Goal: Information Seeking & Learning: Learn about a topic

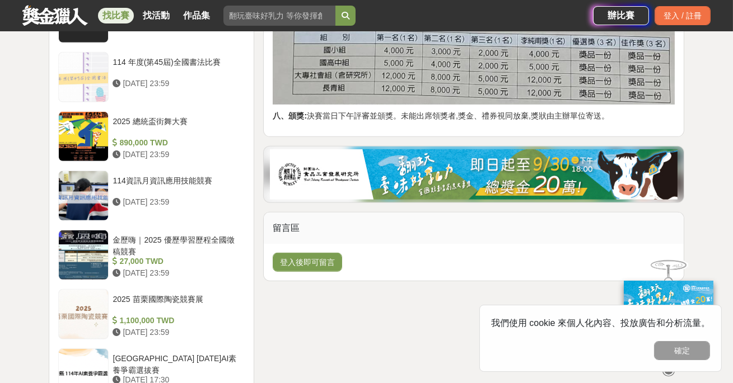
scroll to position [1174, 0]
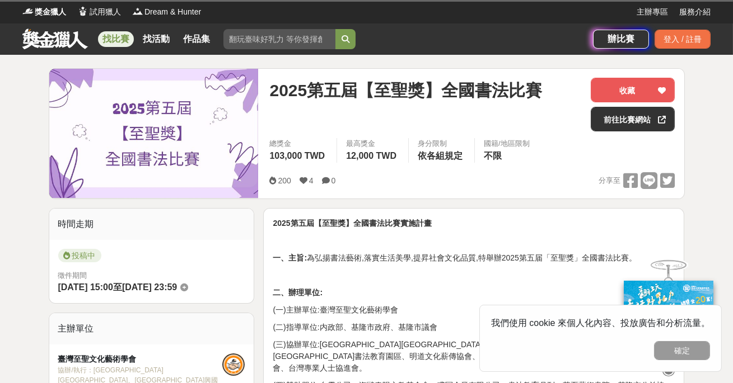
click at [262, 32] on input "search" at bounding box center [279, 39] width 112 height 20
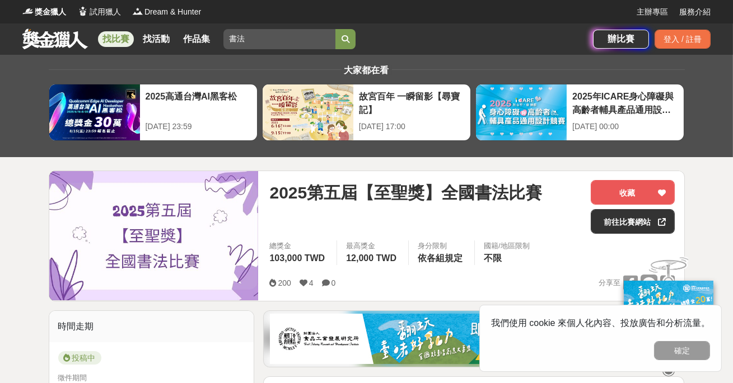
type input "書法"
click at [335, 29] on button "submit" at bounding box center [345, 39] width 20 height 20
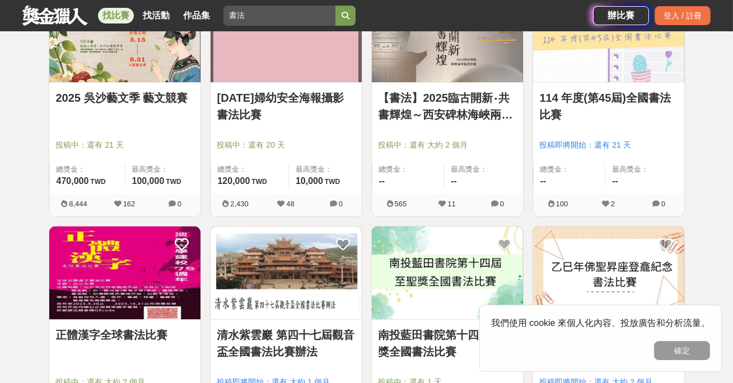
scroll to position [257, 0]
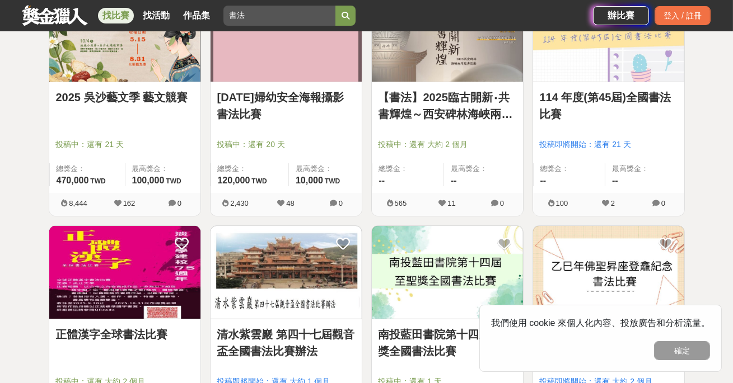
click at [598, 109] on link "114 年度(第45屆)全國書法比賽" at bounding box center [609, 106] width 138 height 34
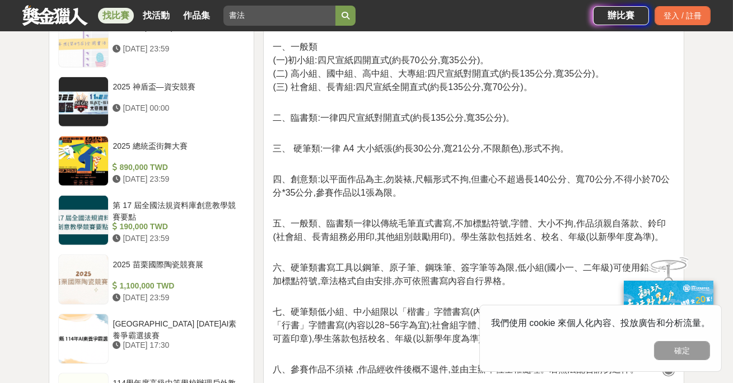
scroll to position [1117, 0]
